Goal: Find specific page/section: Find specific page/section

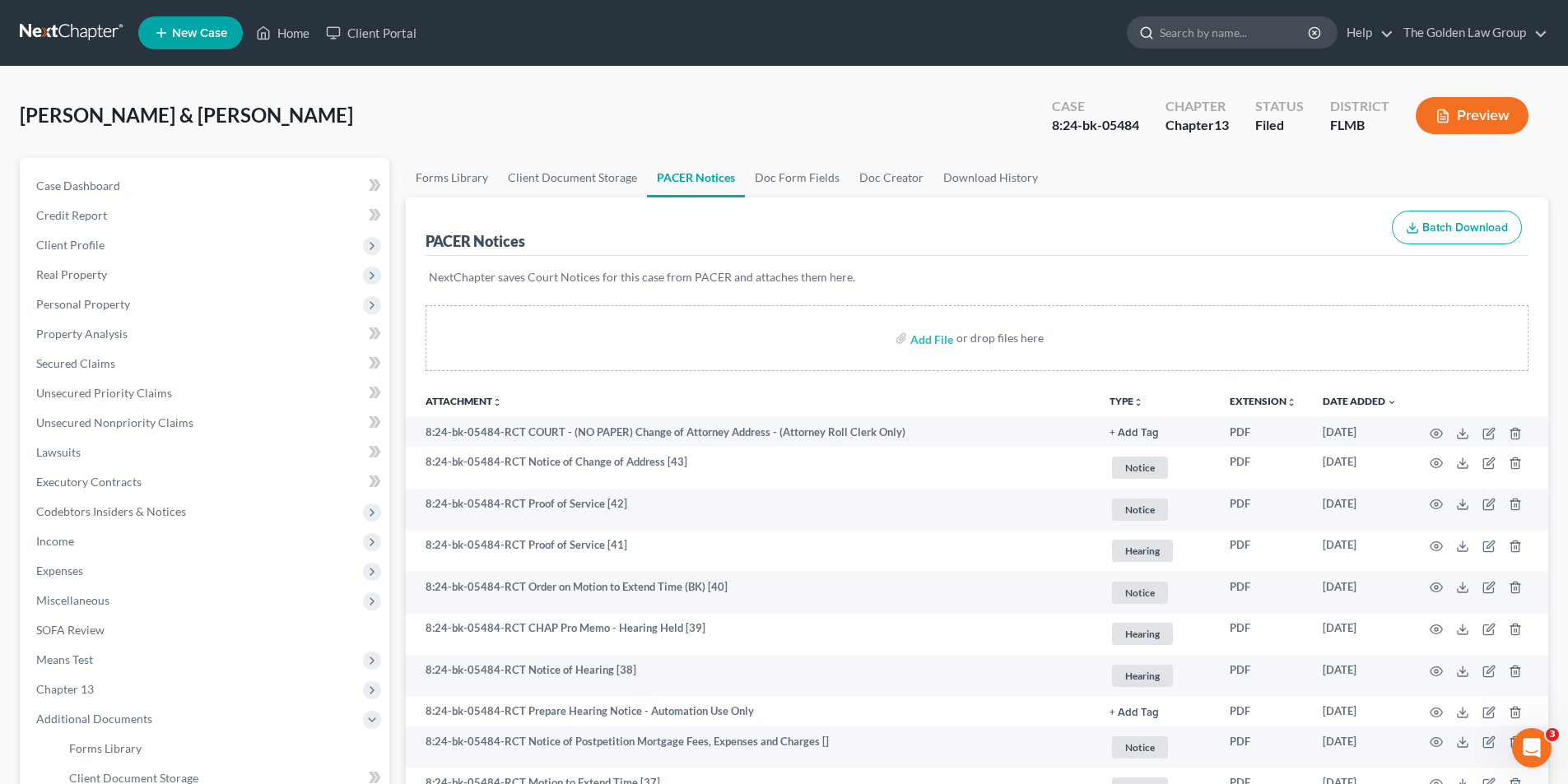
click at [1228, 32] on input "search" at bounding box center [1235, 32] width 151 height 30
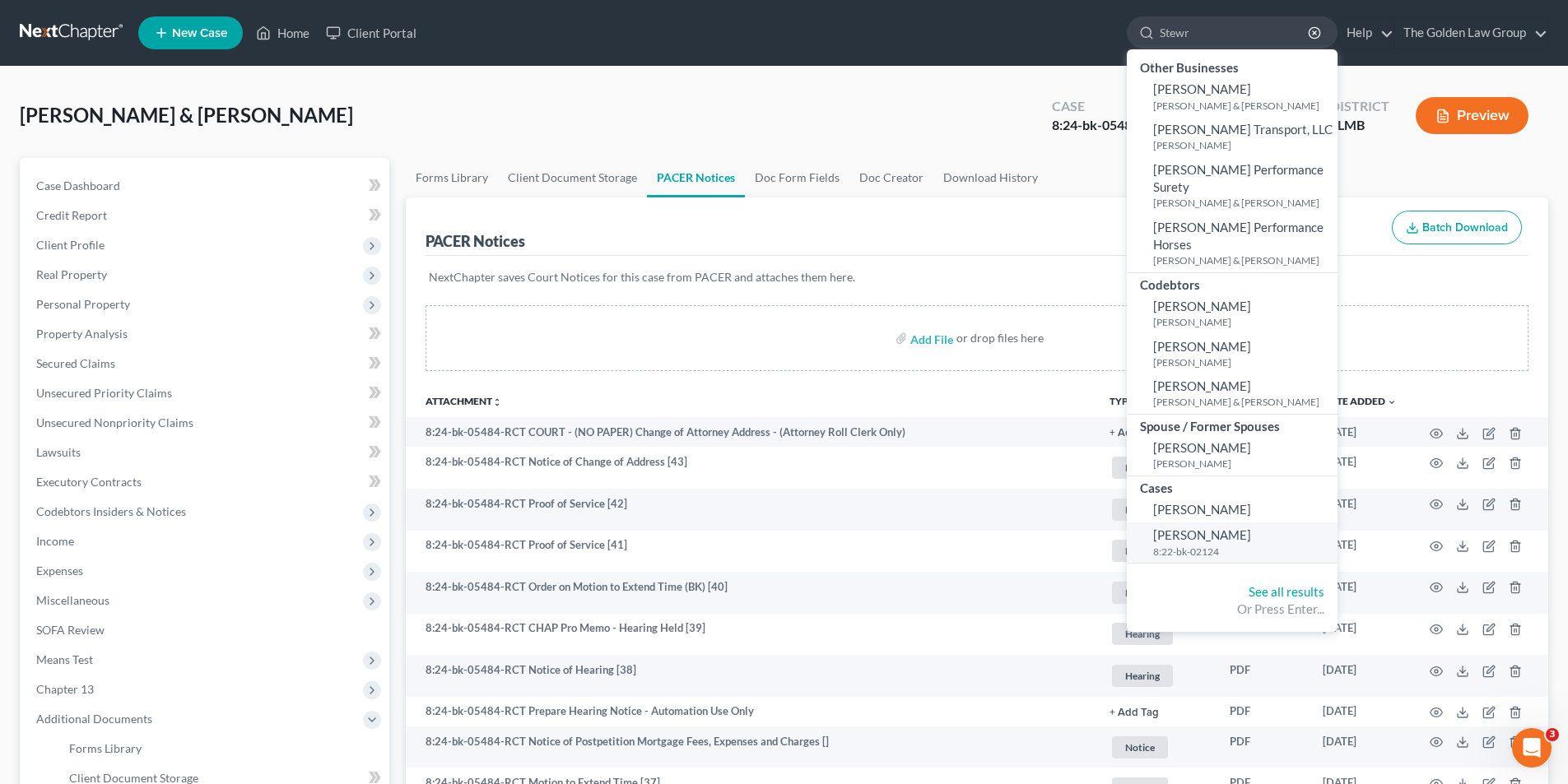
type input "Stewr"
click at [1189, 528] on span "[PERSON_NAME]" at bounding box center [1202, 535] width 98 height 15
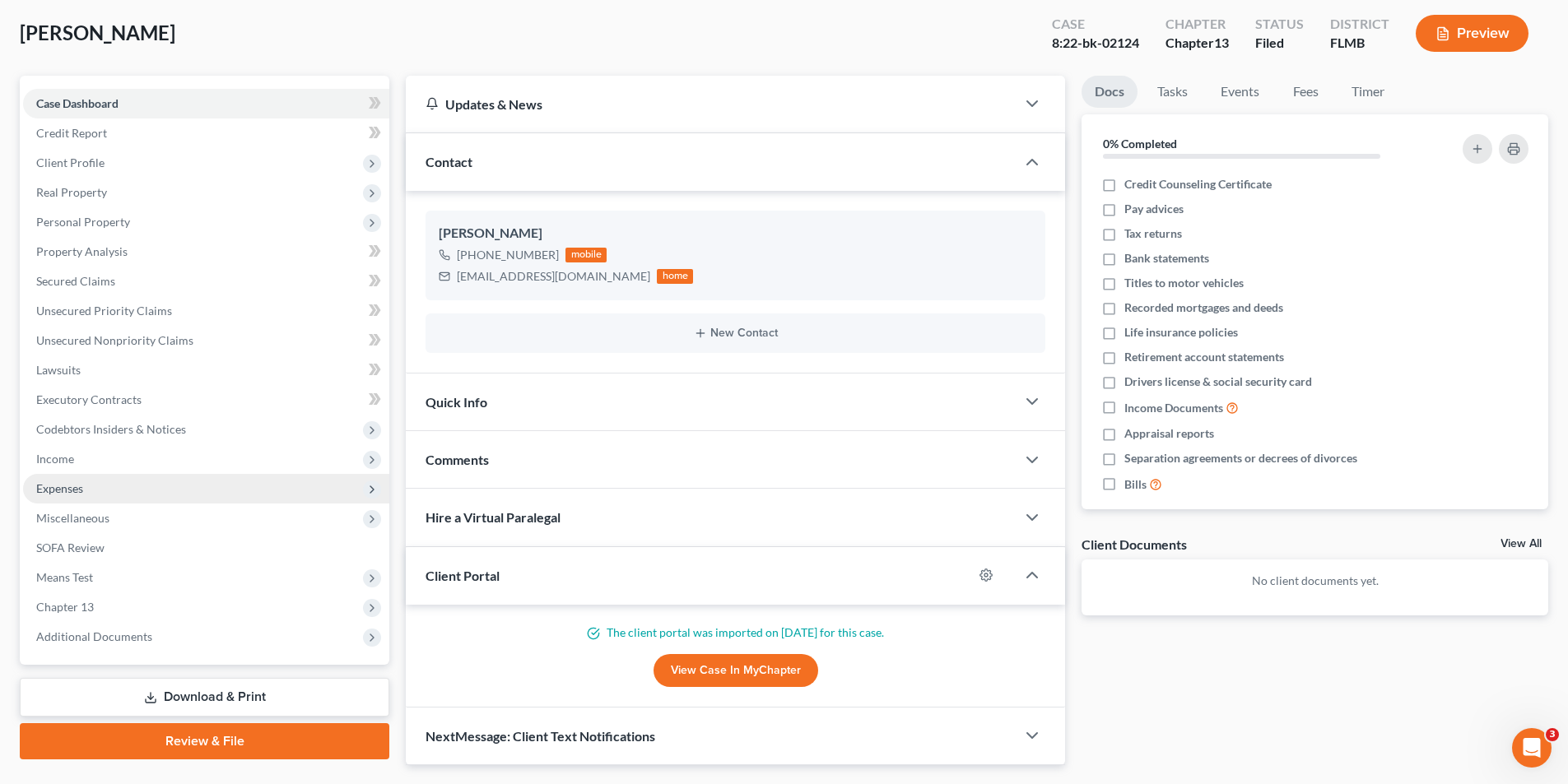
scroll to position [126, 0]
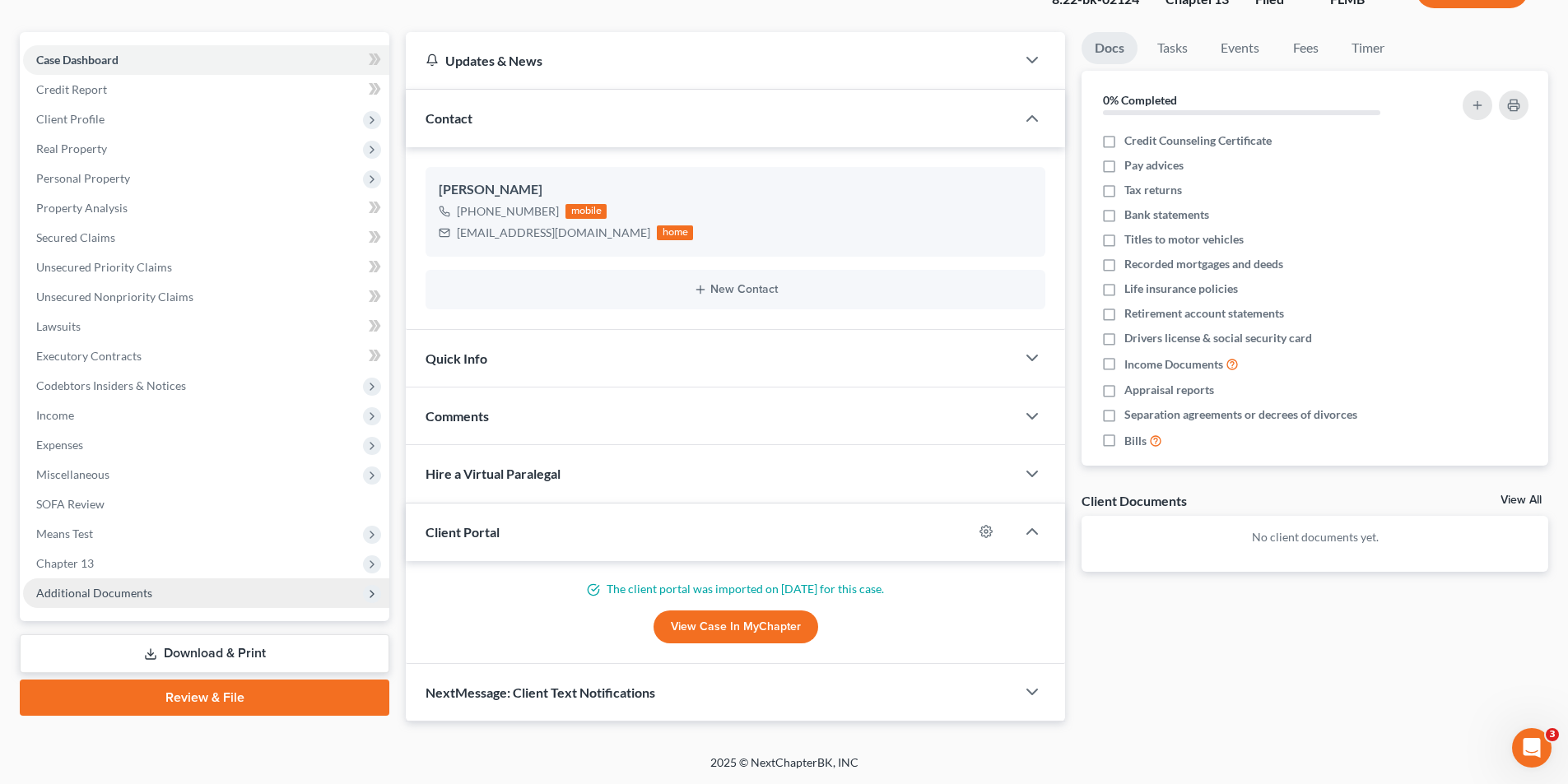
click at [103, 594] on span "Additional Documents" at bounding box center [94, 592] width 116 height 14
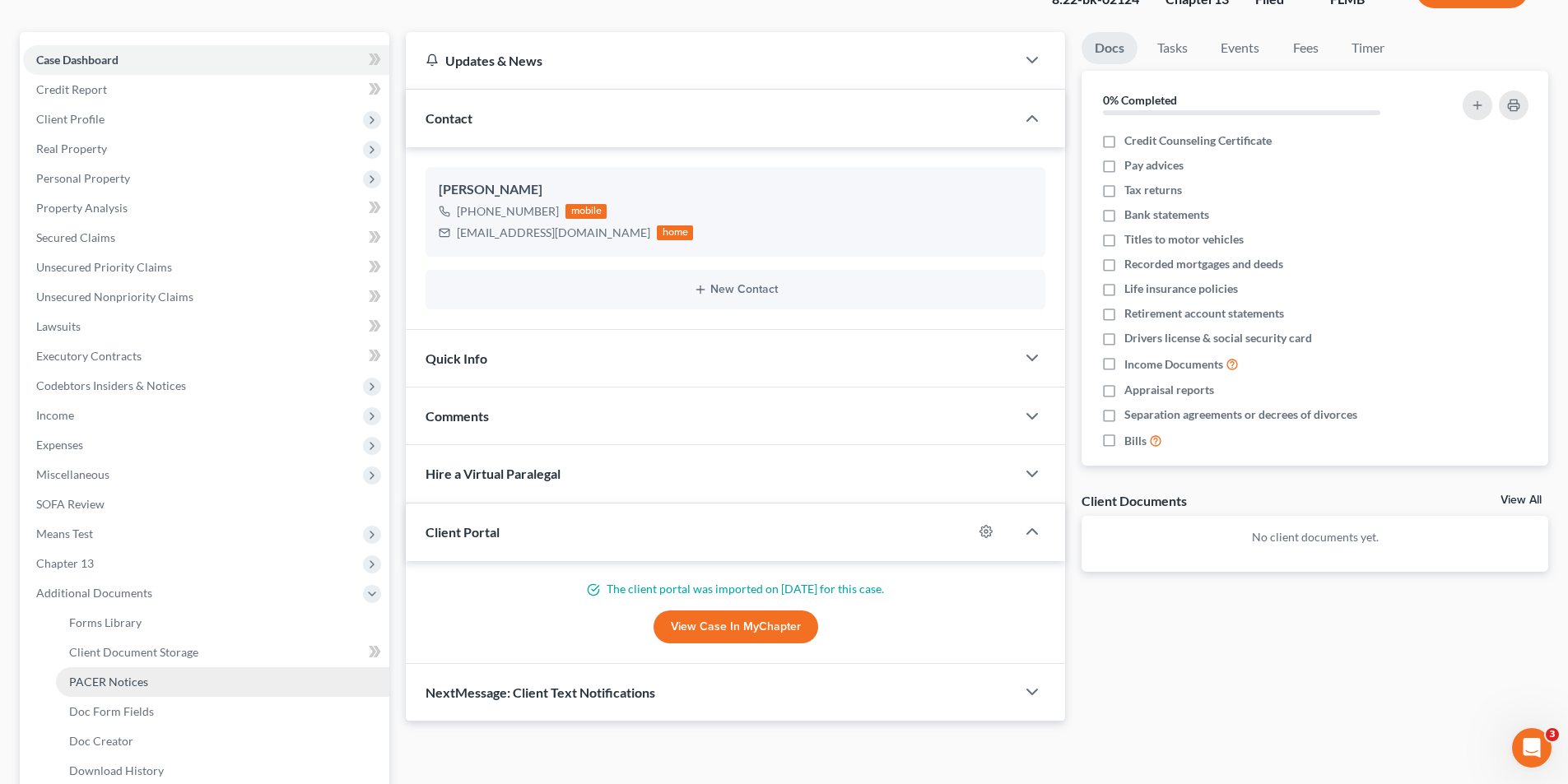
click at [95, 678] on span "PACER Notices" at bounding box center [109, 681] width 79 height 14
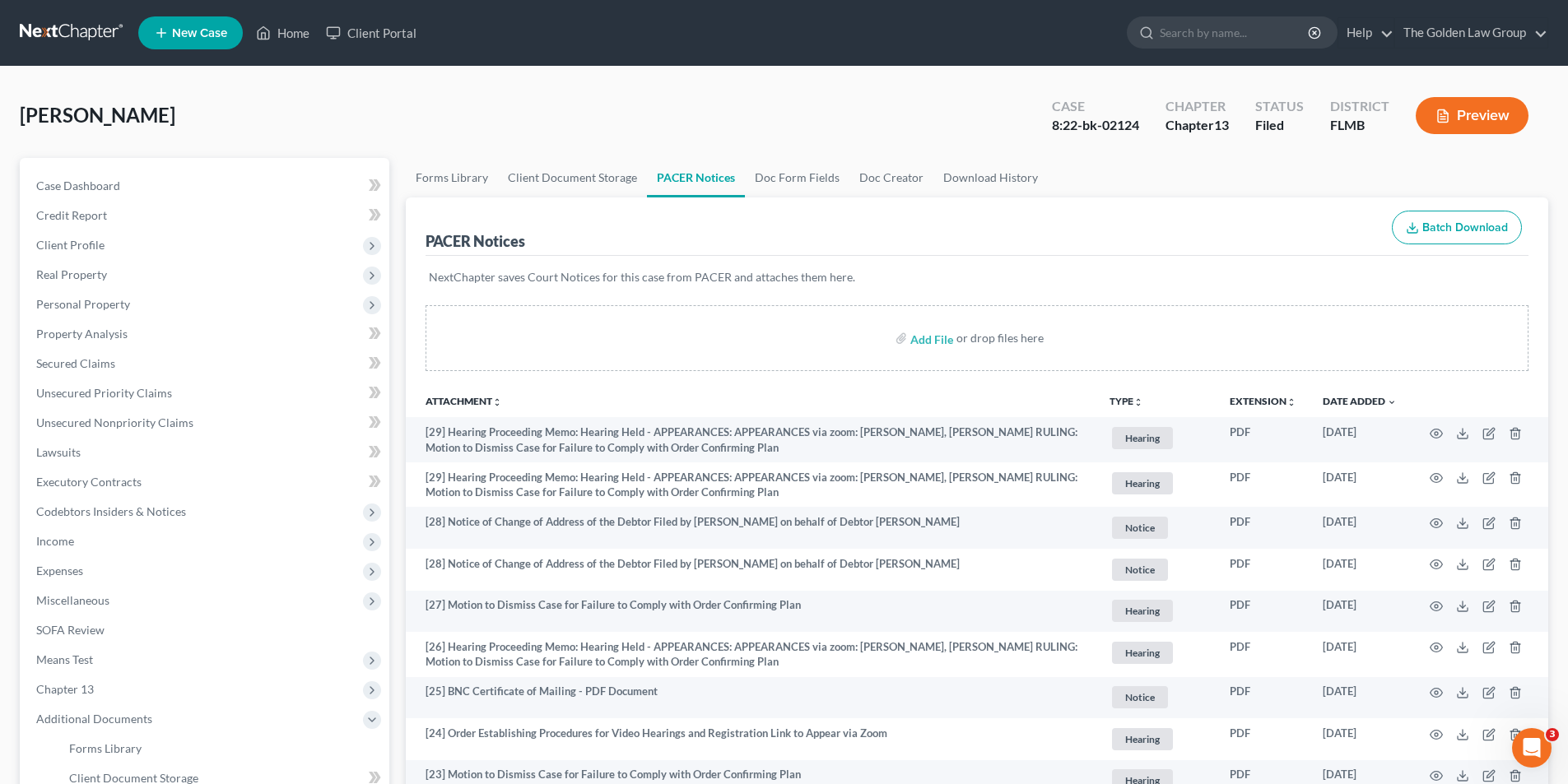
click at [1488, 114] on button "Preview" at bounding box center [1471, 115] width 112 height 37
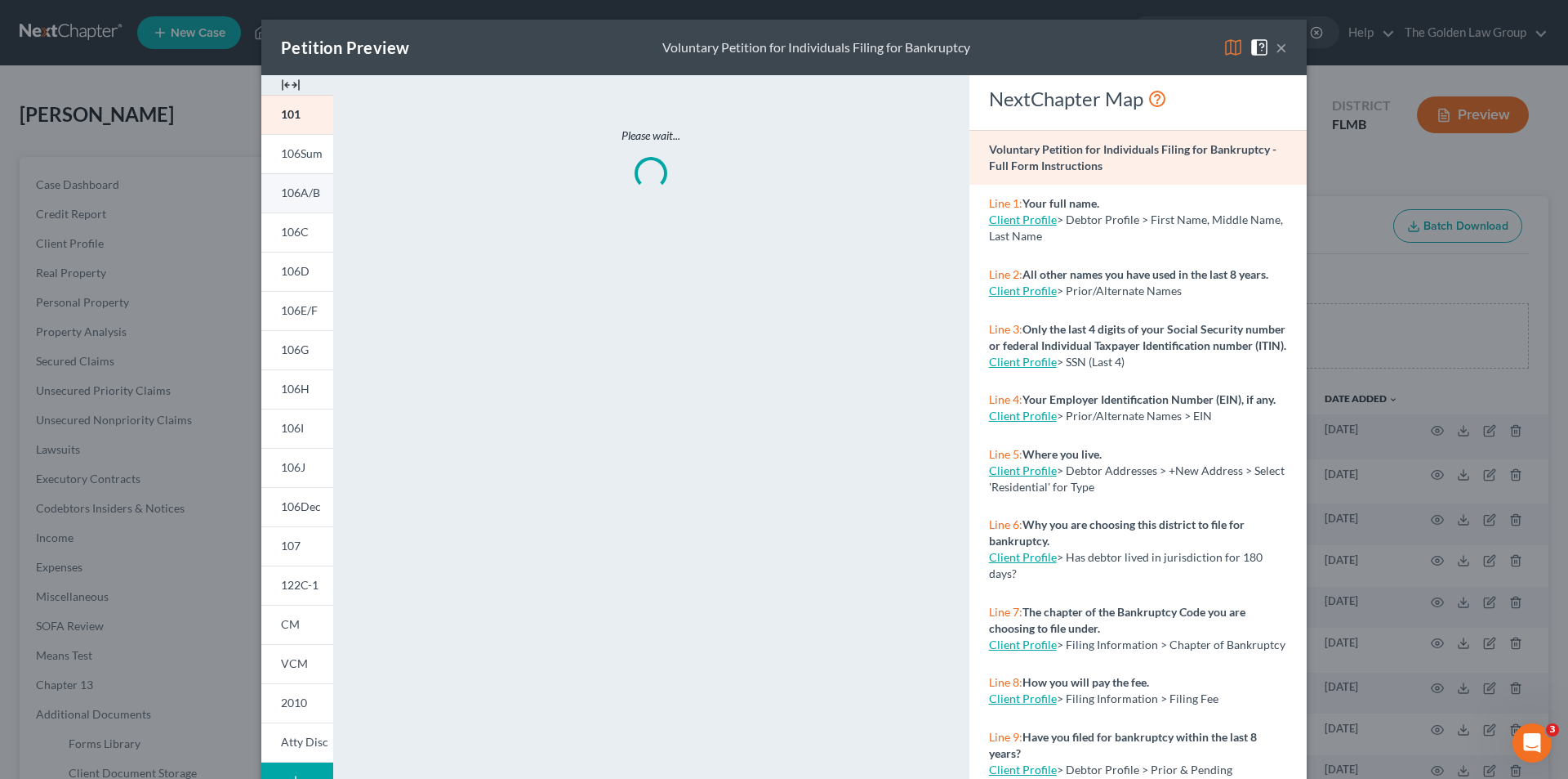
click at [298, 192] on span "106A/B" at bounding box center [300, 192] width 39 height 14
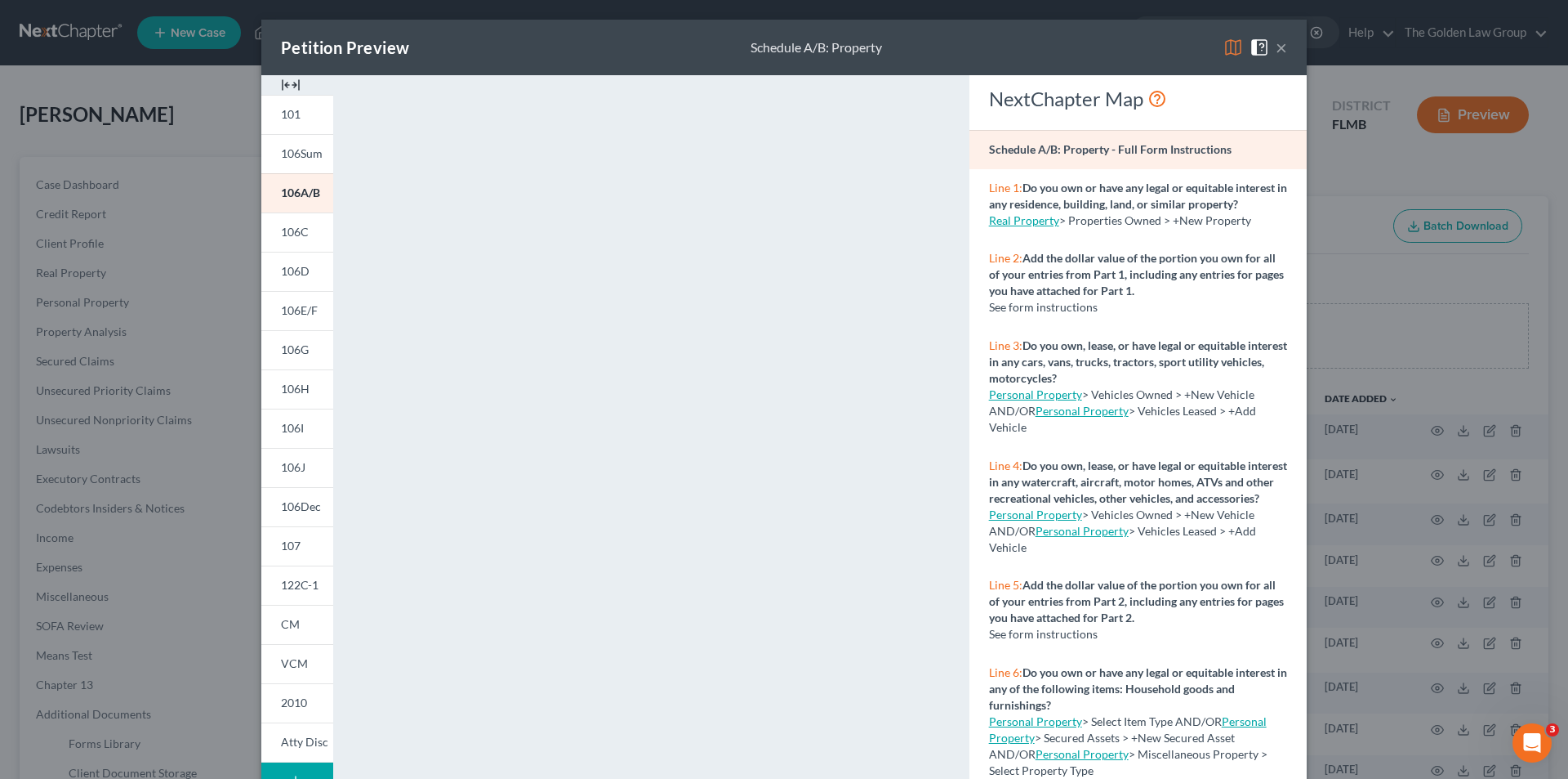
click at [120, 287] on div "Petition Preview Schedule A/B: Property × 101 106Sum 106A/B 106C 106D 106E/F 10…" at bounding box center [784, 389] width 1568 height 779
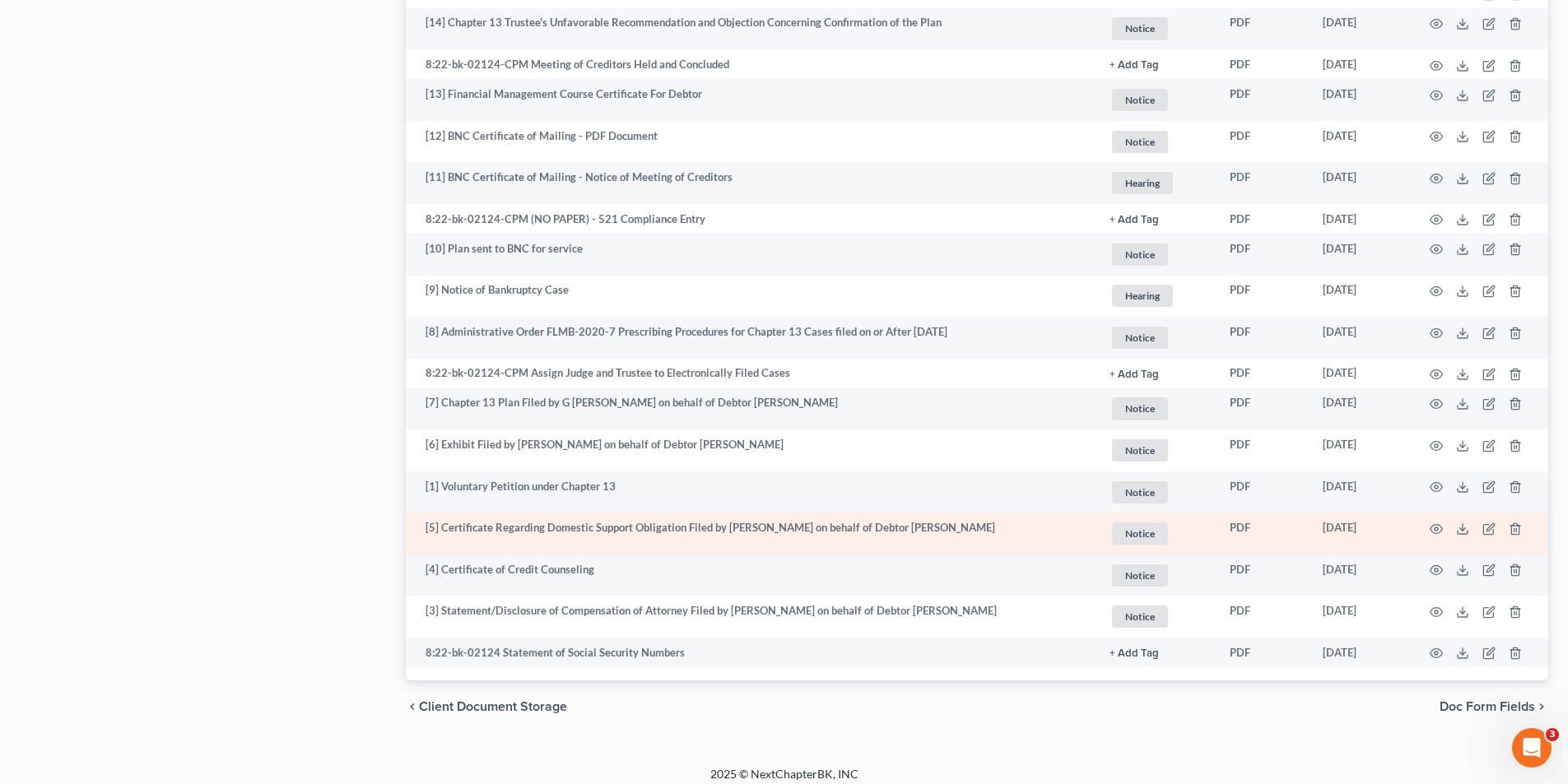
scroll to position [1574, 0]
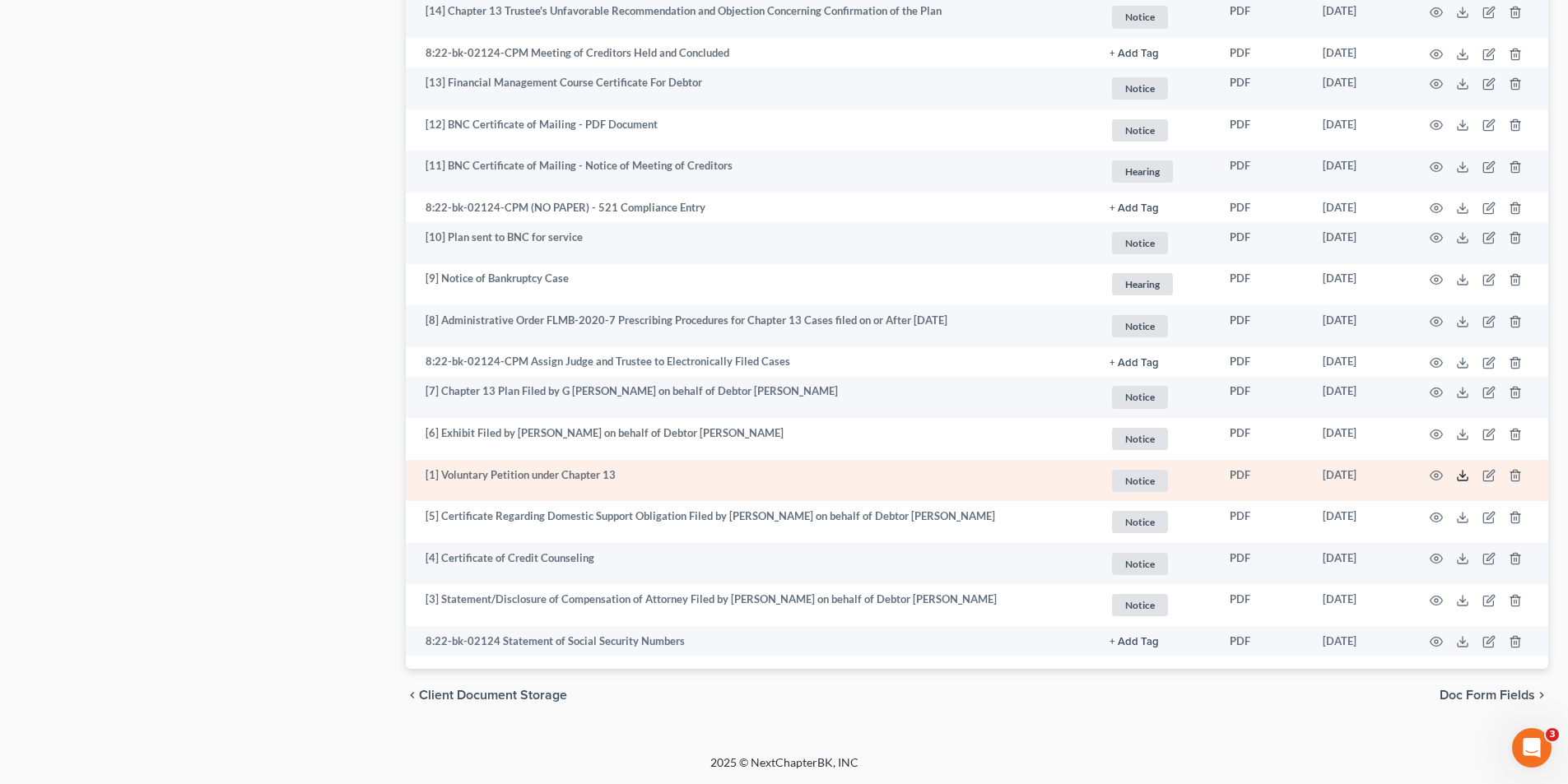
click at [1463, 475] on line at bounding box center [1463, 474] width 0 height 6
